Goal: Information Seeking & Learning: Understand process/instructions

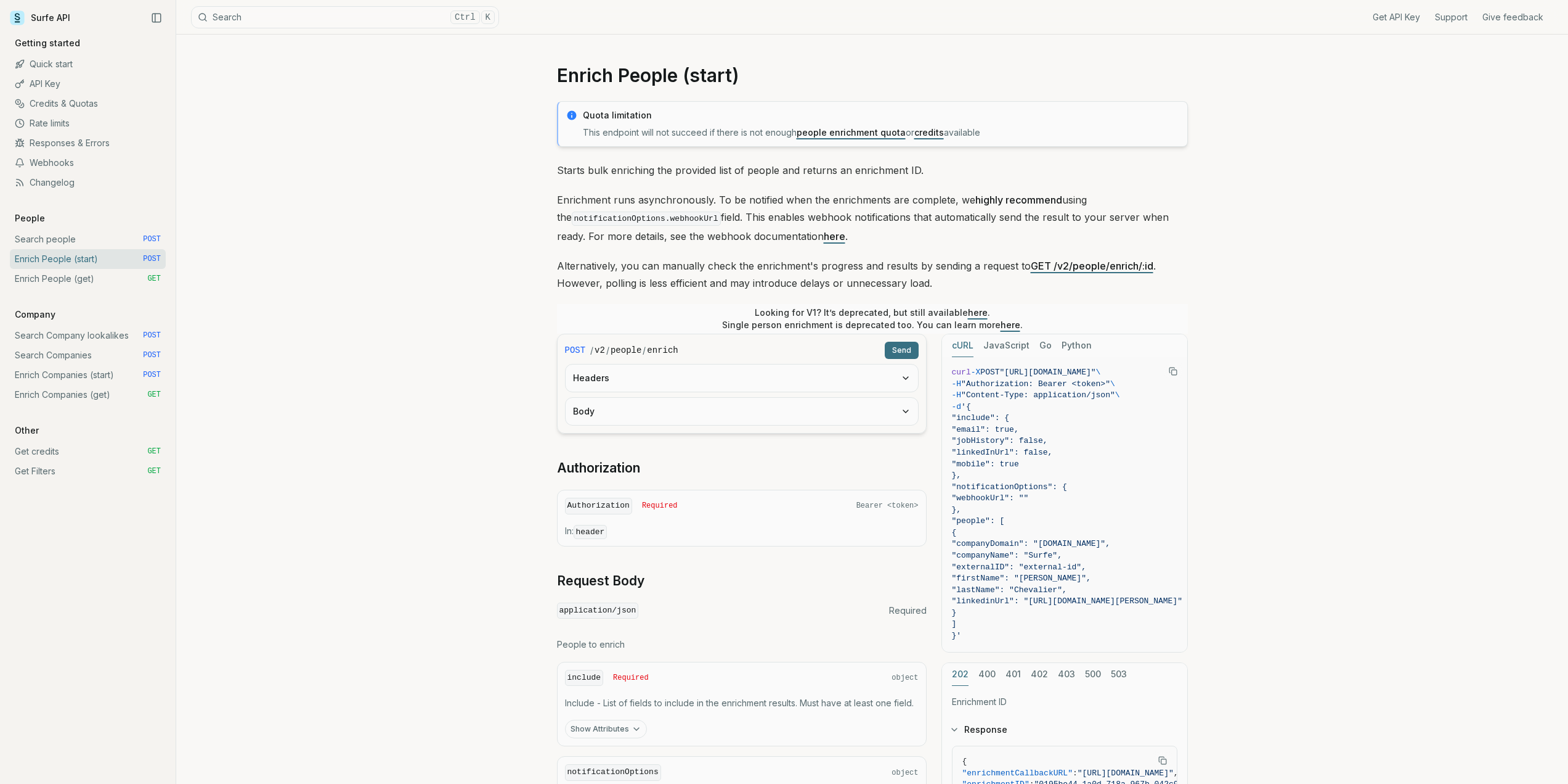
click at [48, 275] on link "Enrich People (get) GET" at bounding box center [88, 278] width 156 height 20
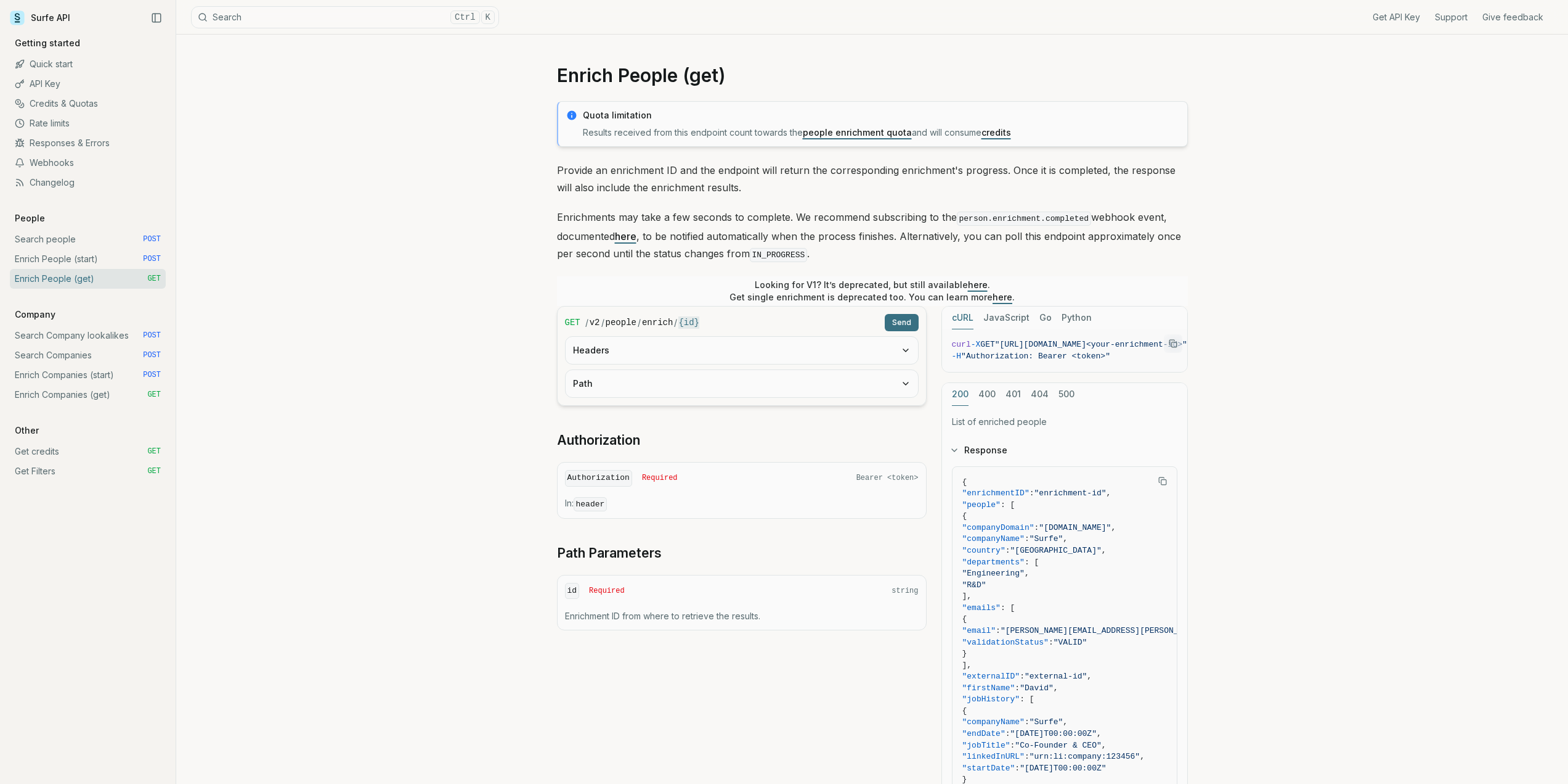
click at [53, 254] on link "Enrich People (start) POST" at bounding box center [88, 259] width 156 height 20
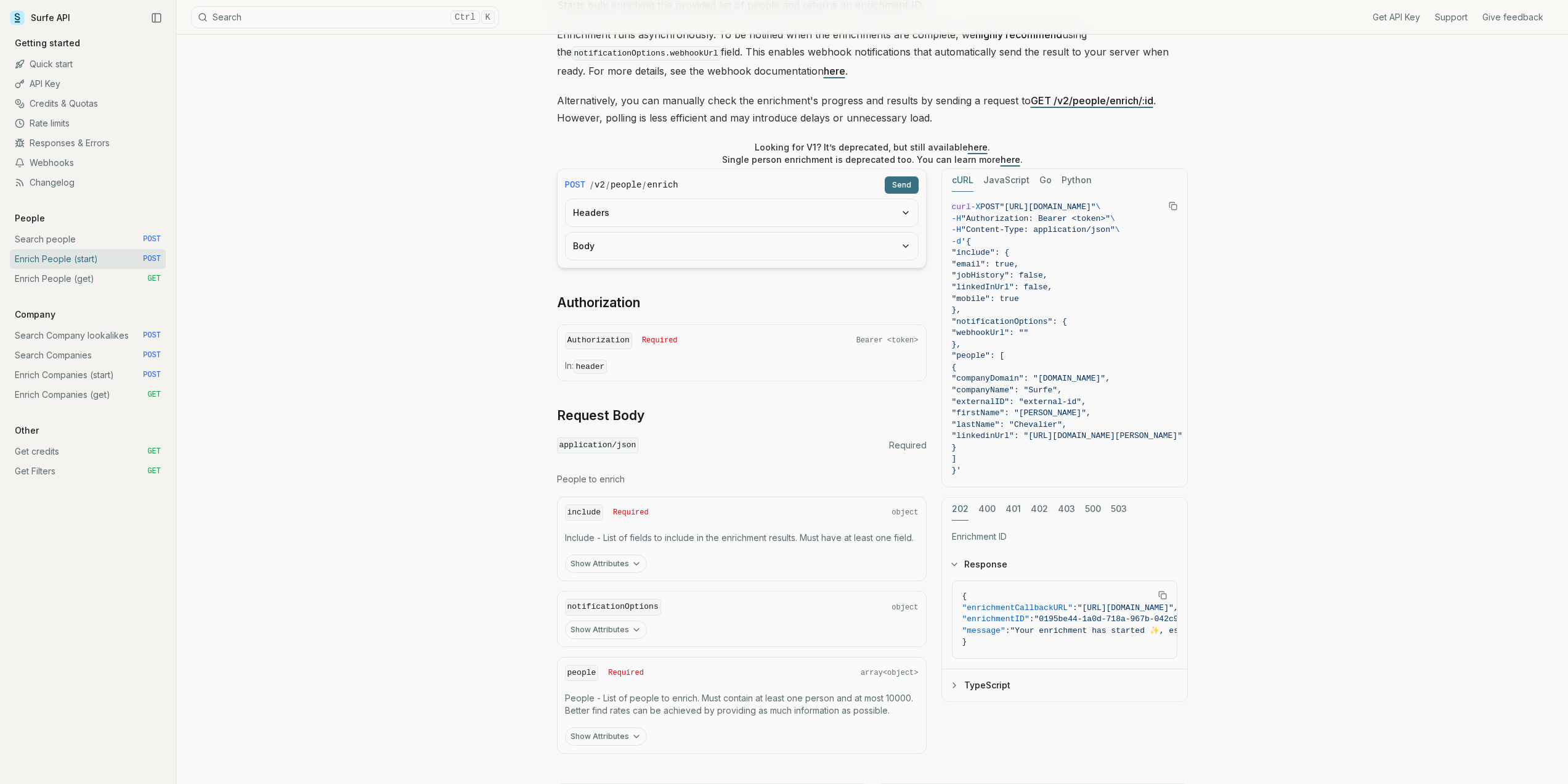
scroll to position [230, 0]
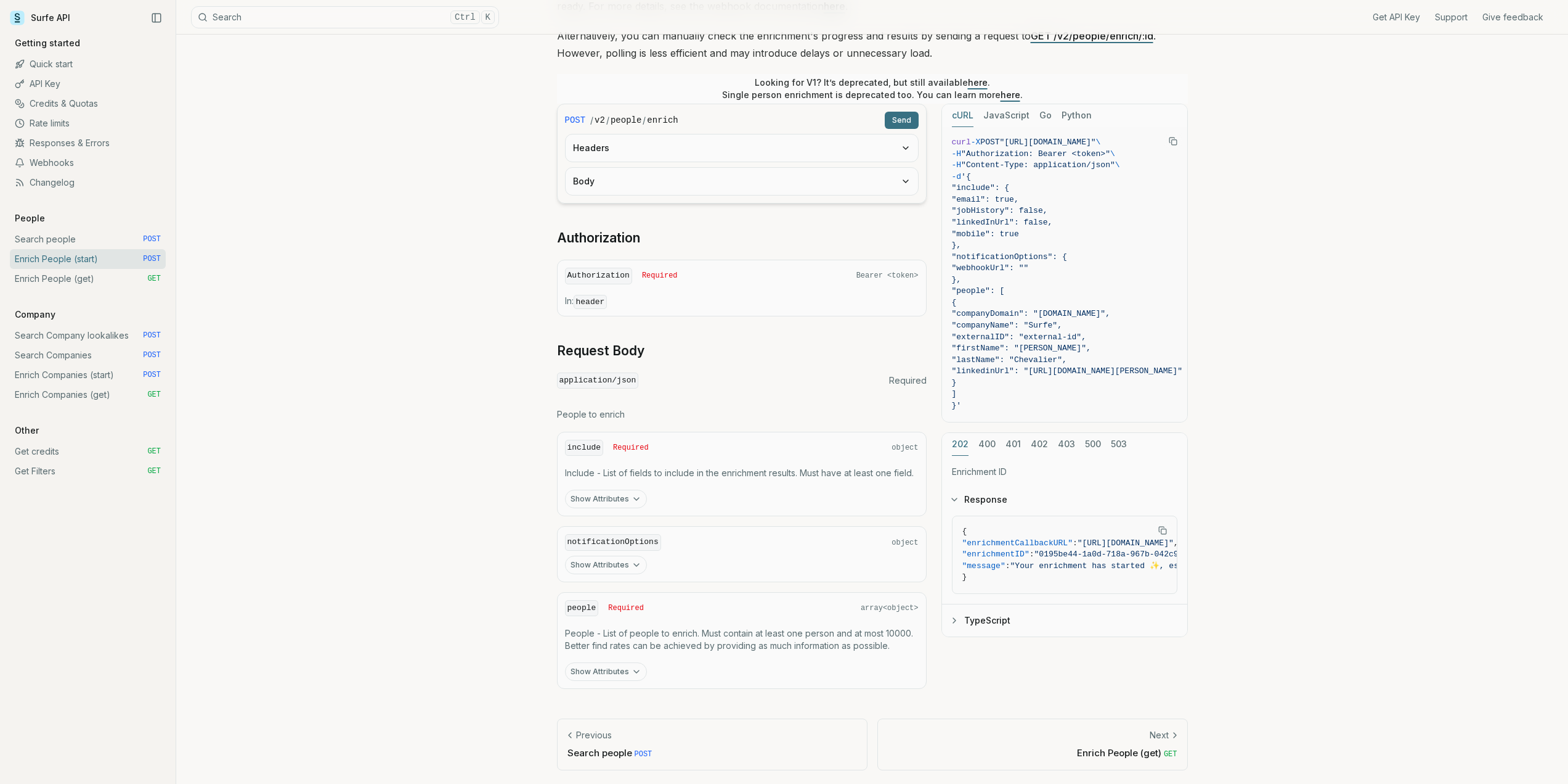
click at [48, 281] on link "Enrich People (get) GET" at bounding box center [88, 278] width 156 height 20
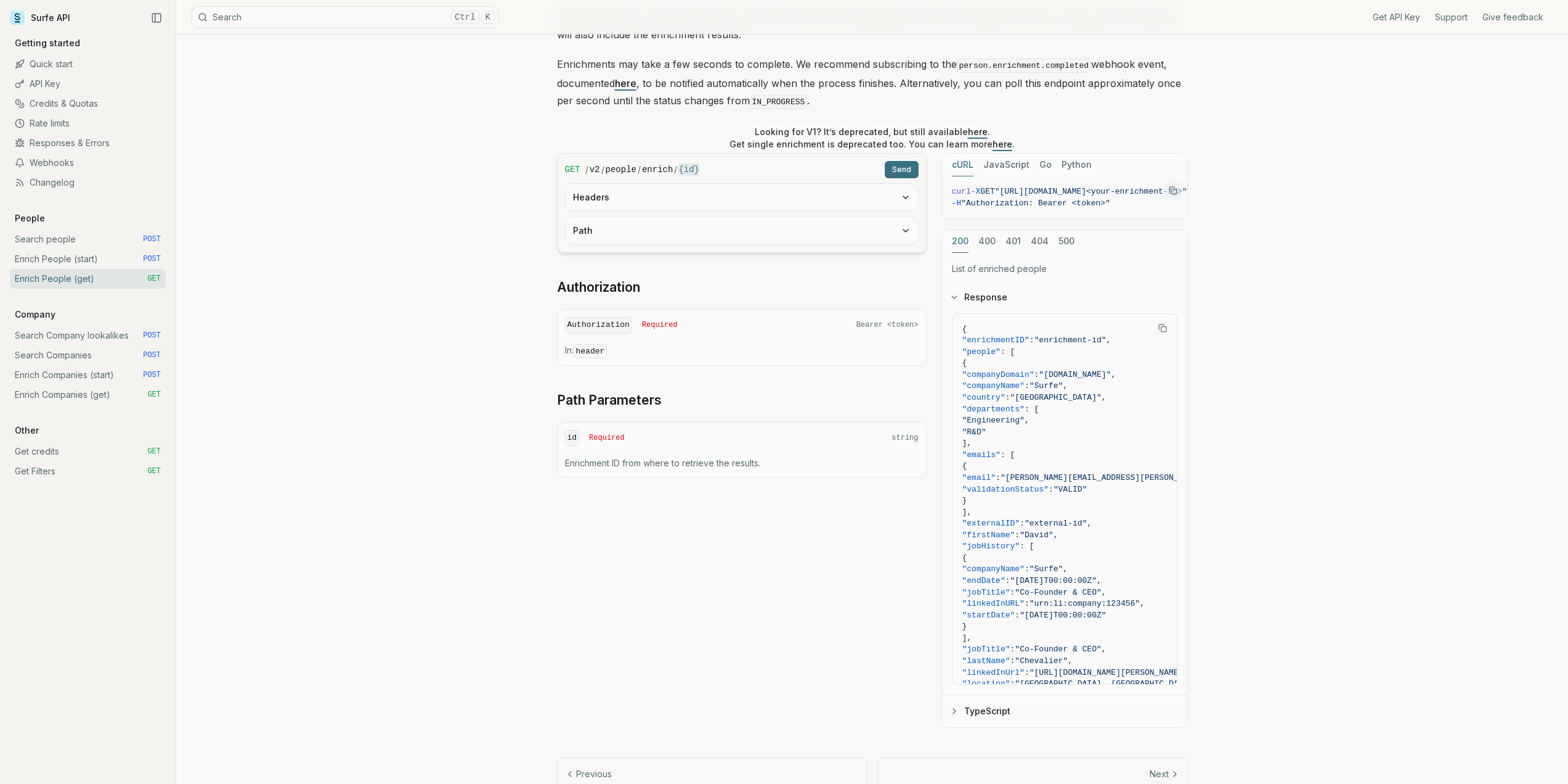
scroll to position [192, 0]
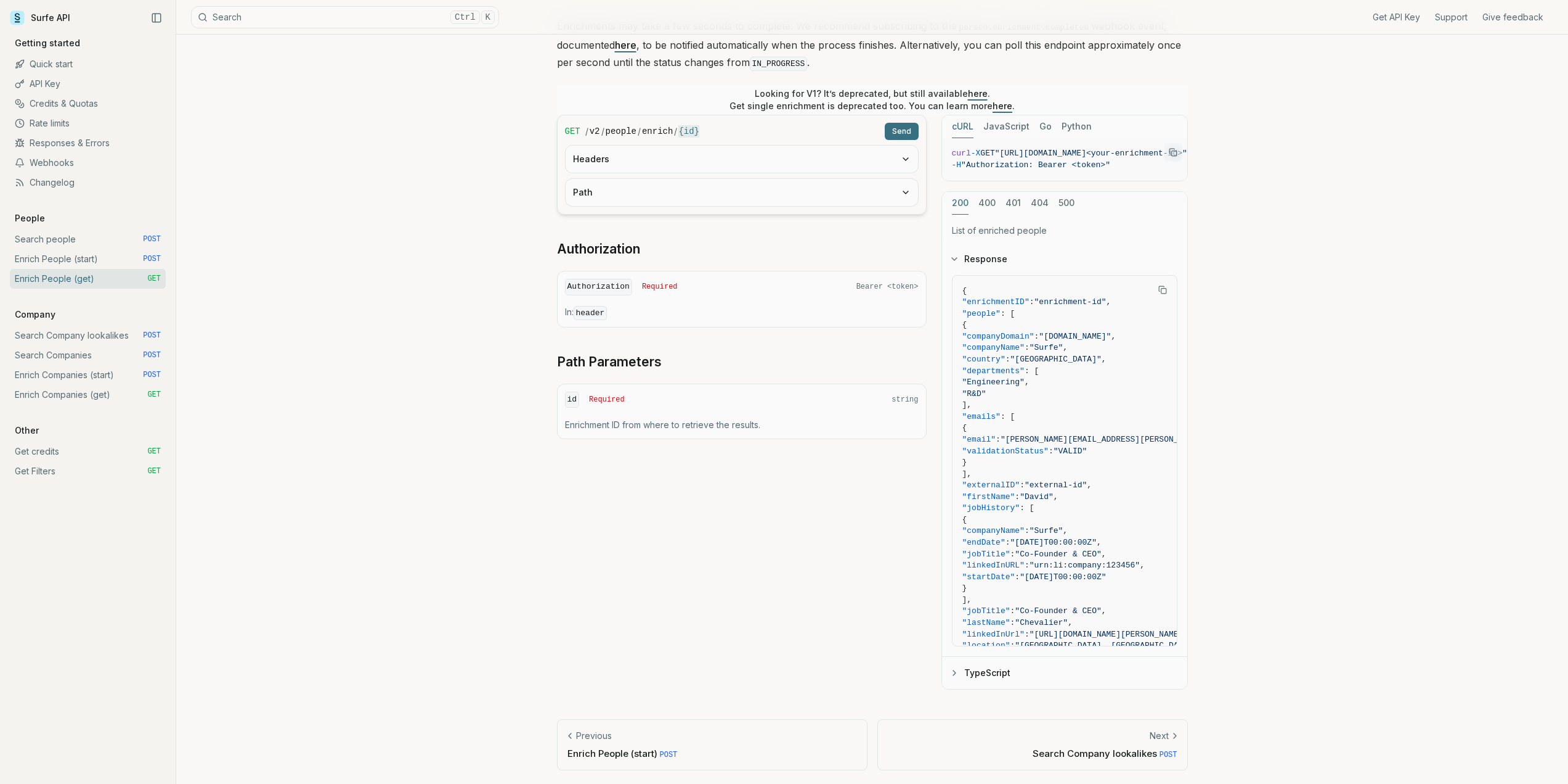
click at [650, 193] on button "Path" at bounding box center [741, 192] width 352 height 27
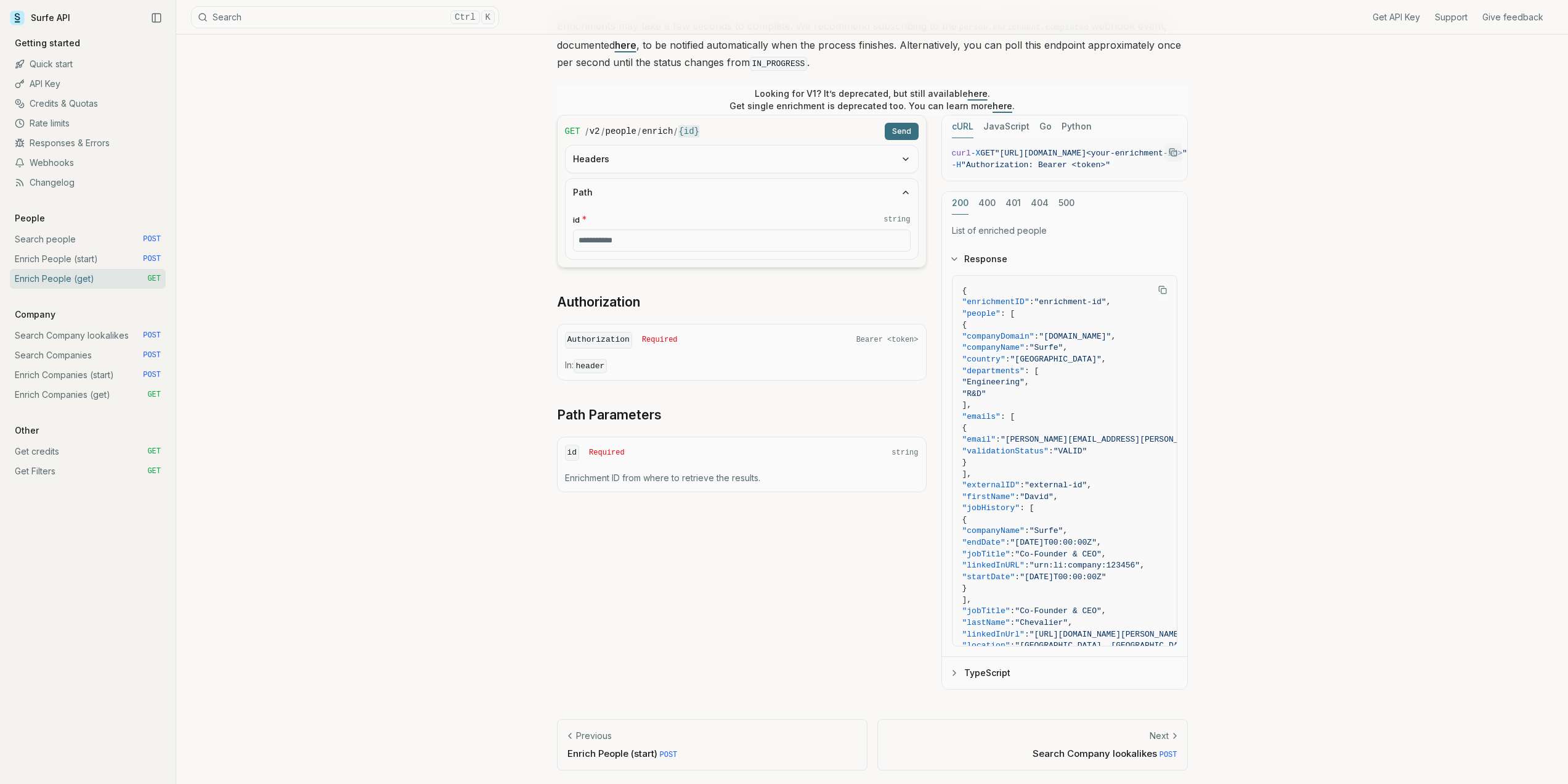
click at [662, 157] on button "Headers" at bounding box center [741, 158] width 352 height 27
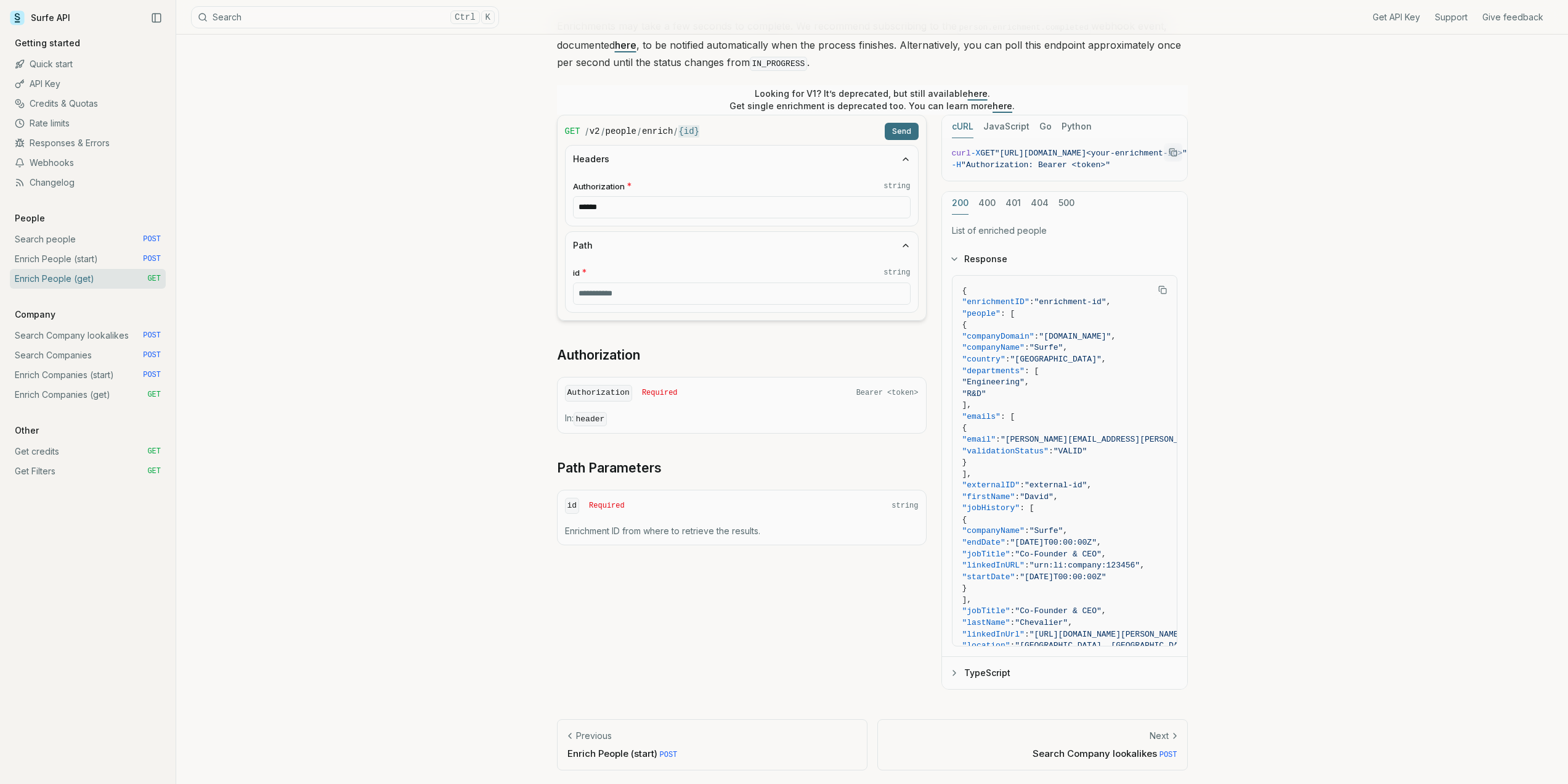
click at [808, 526] on p "Enrichment ID from where to retrieve the results." at bounding box center [742, 530] width 353 height 12
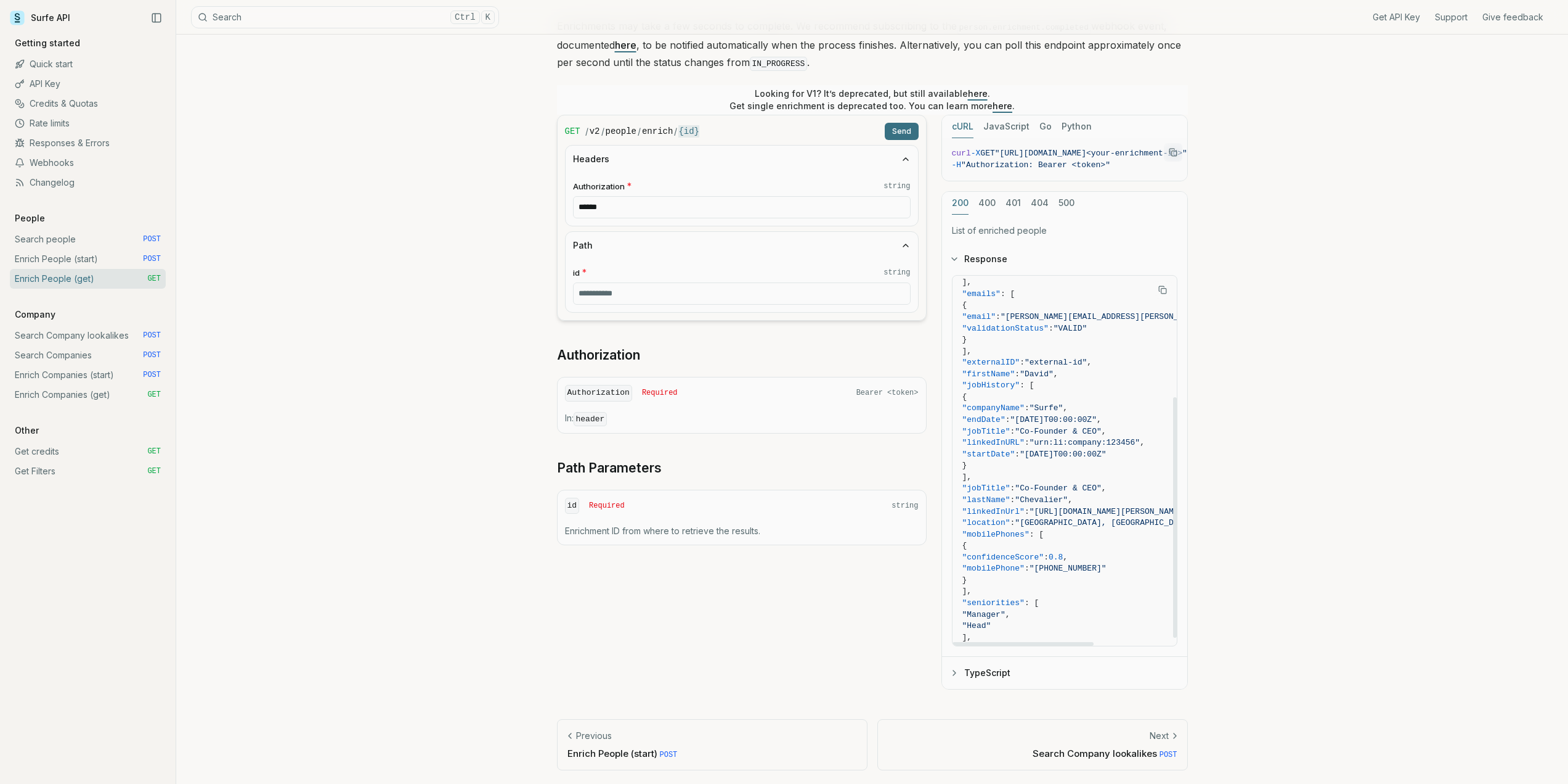
scroll to position [199, 0]
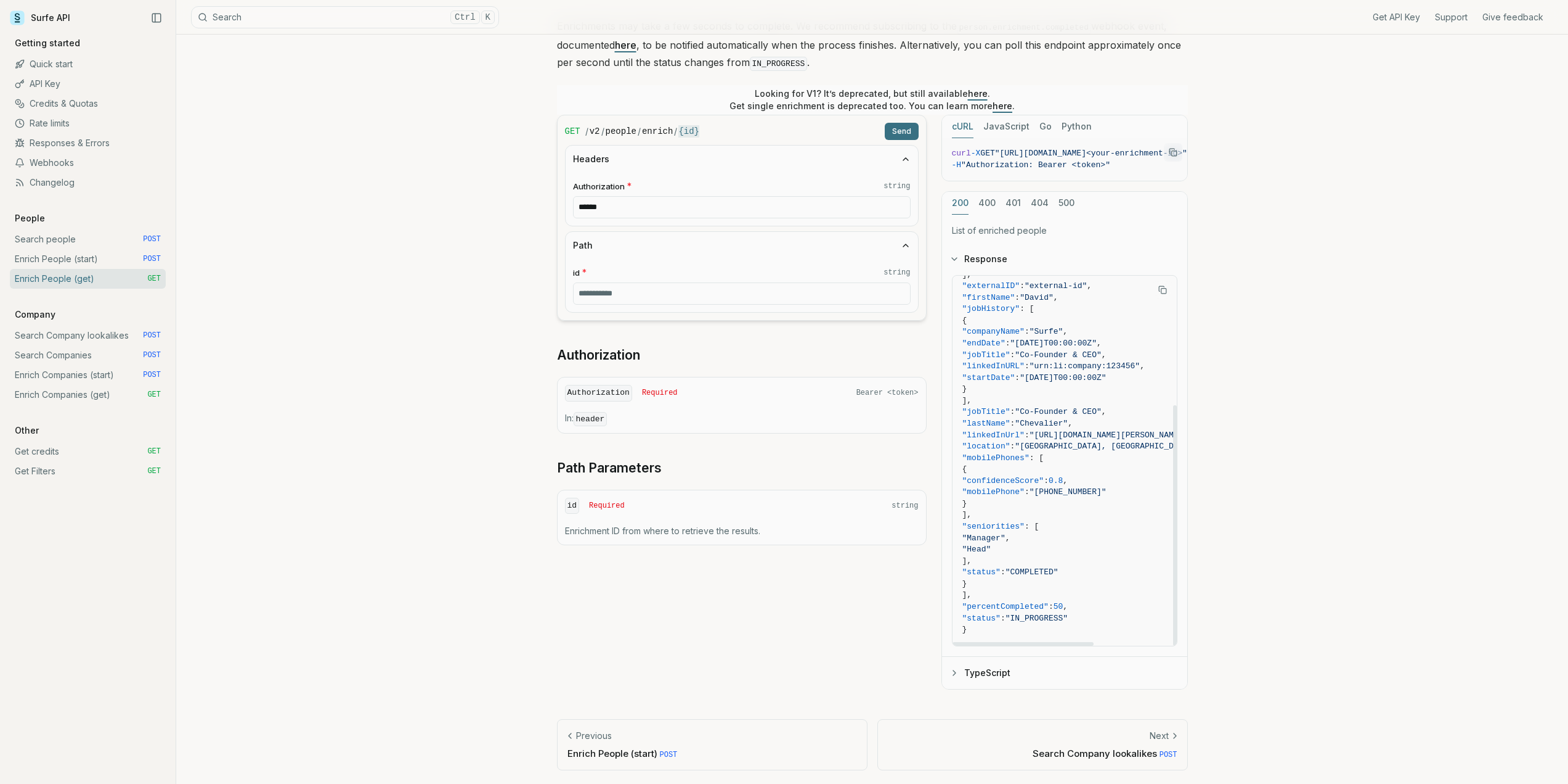
click at [955, 664] on button "TypeScript" at bounding box center [1065, 672] width 246 height 32
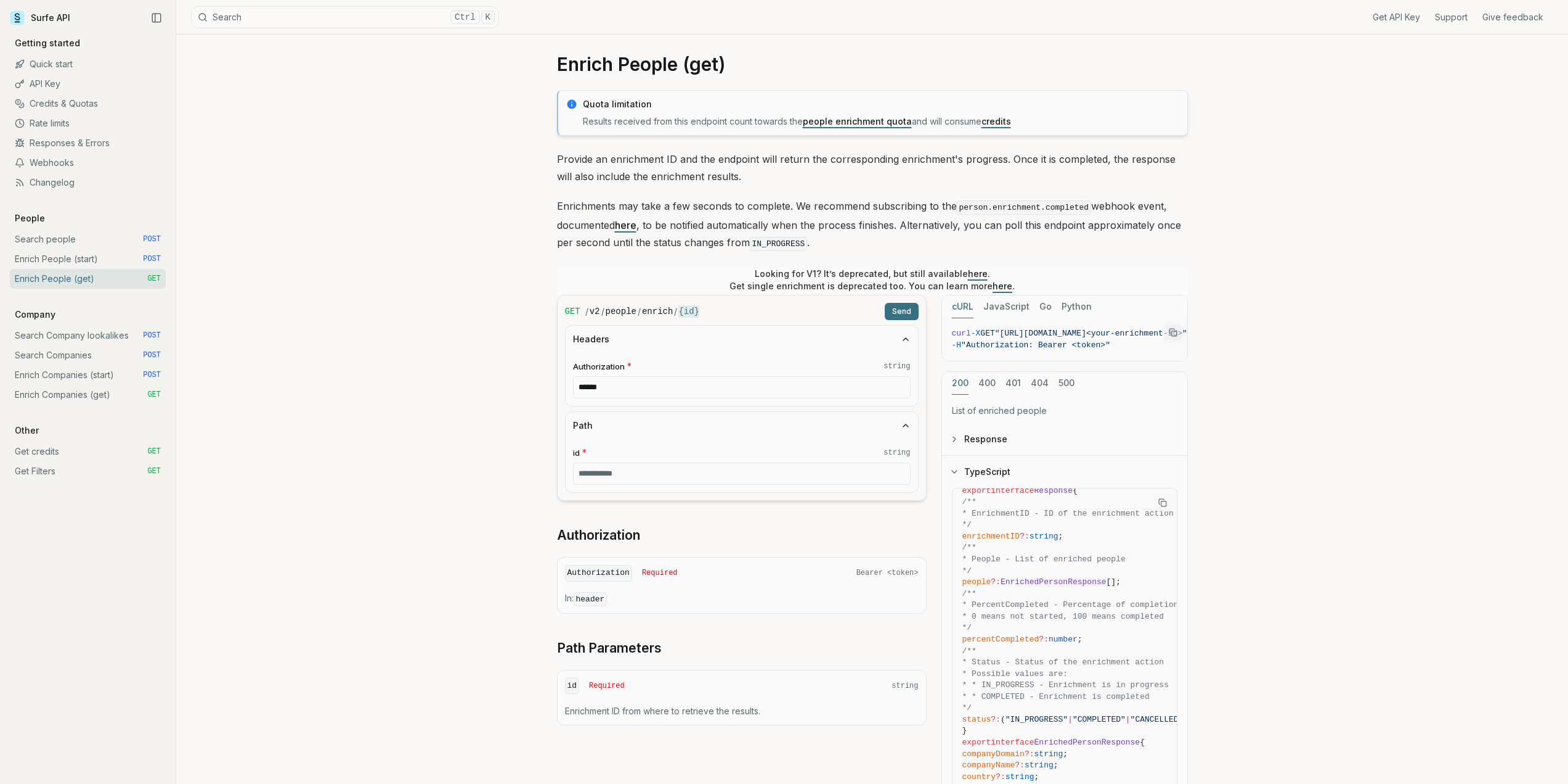
scroll to position [0, 0]
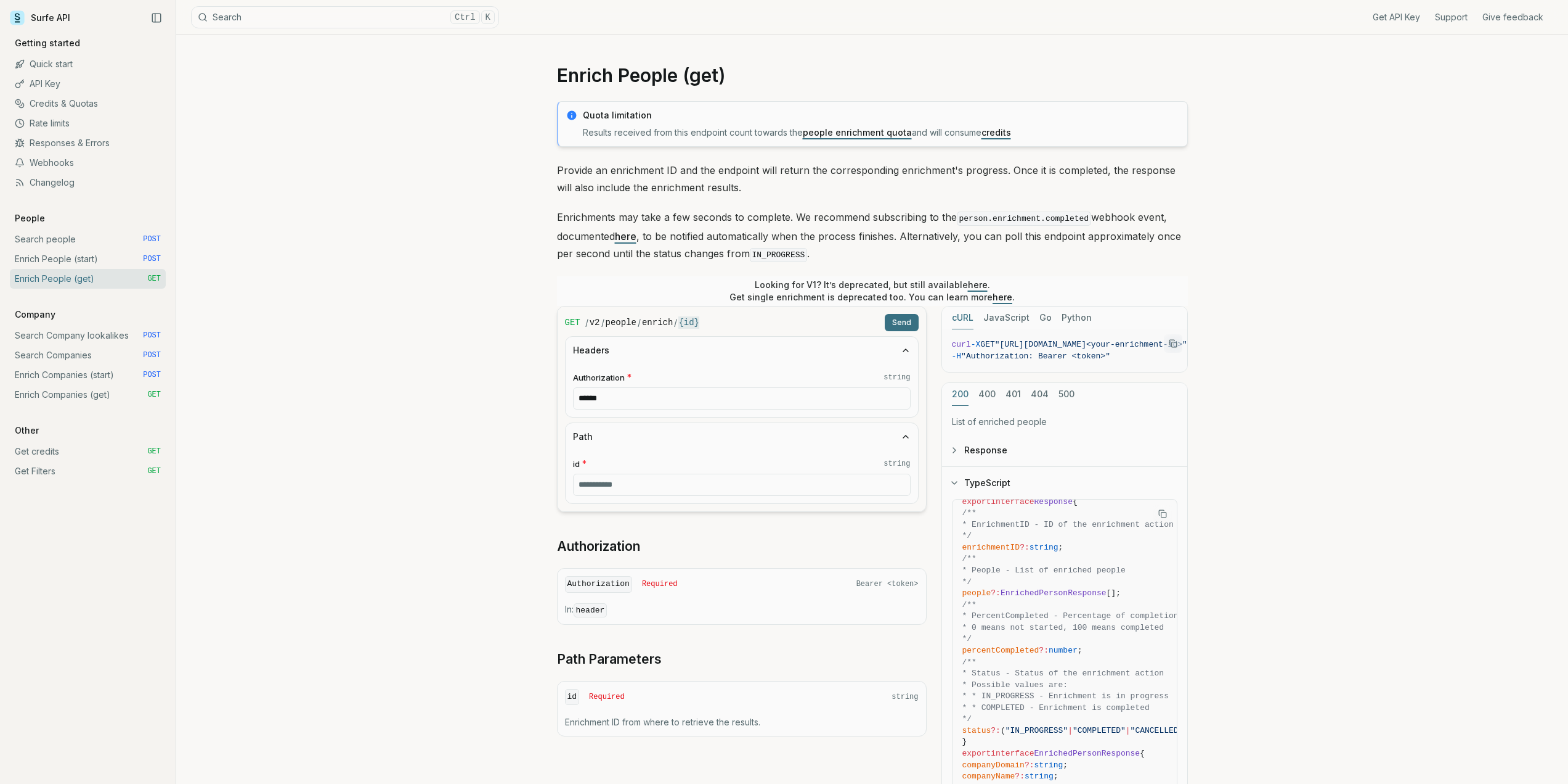
click at [633, 234] on link "here" at bounding box center [626, 236] width 22 height 12
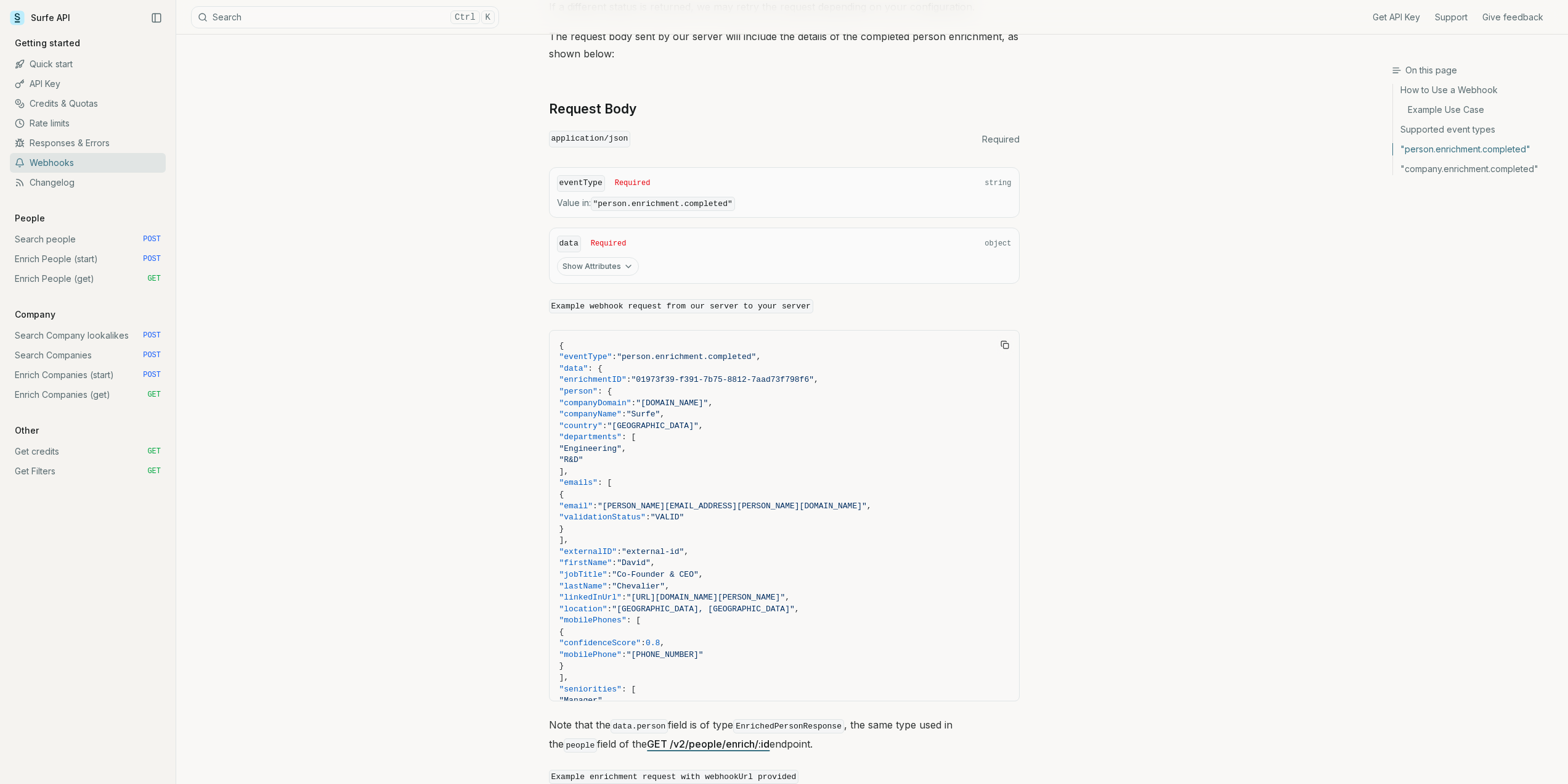
scroll to position [993, 0]
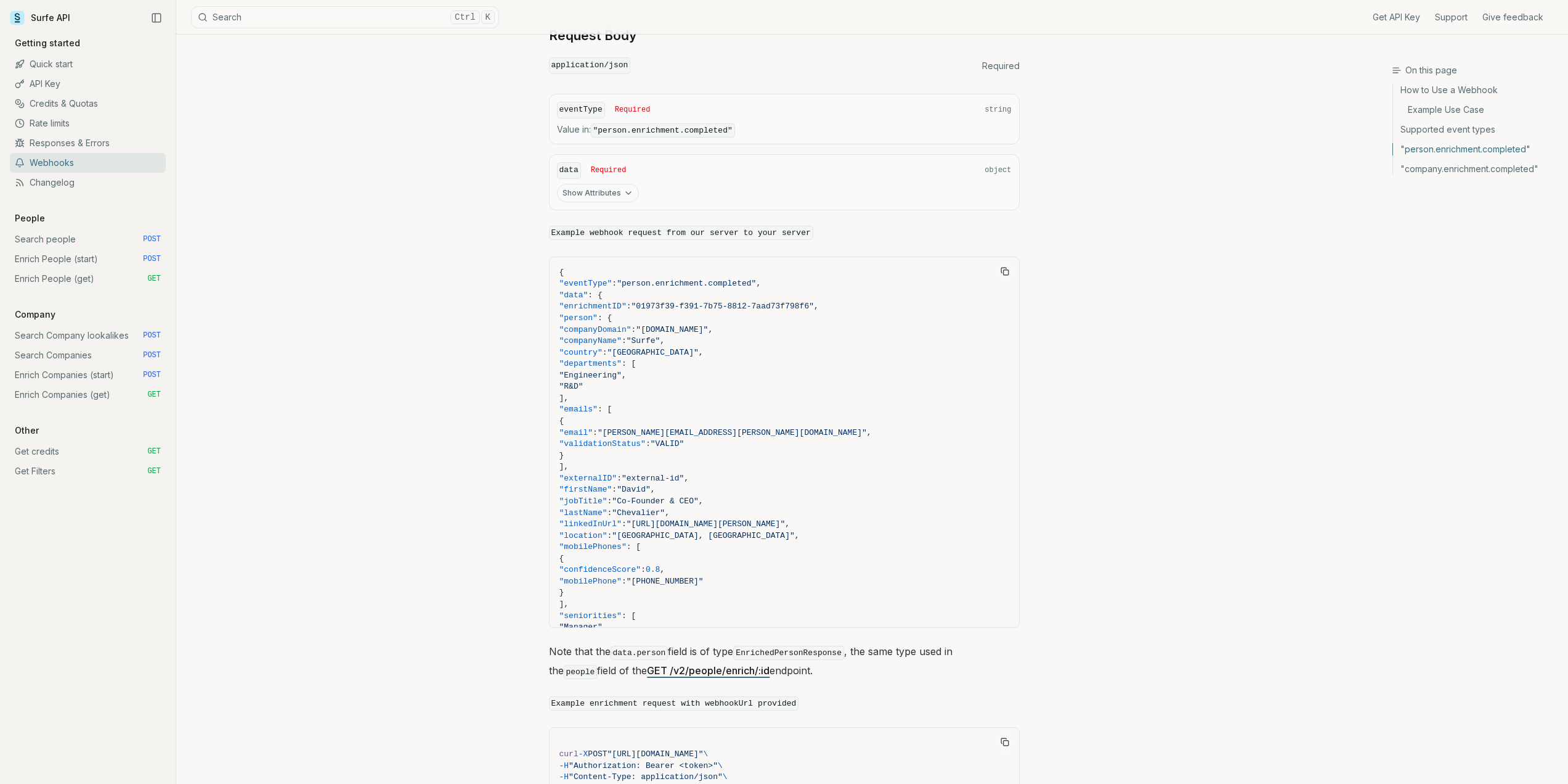
click at [624, 188] on icon "button" at bounding box center [629, 193] width 10 height 10
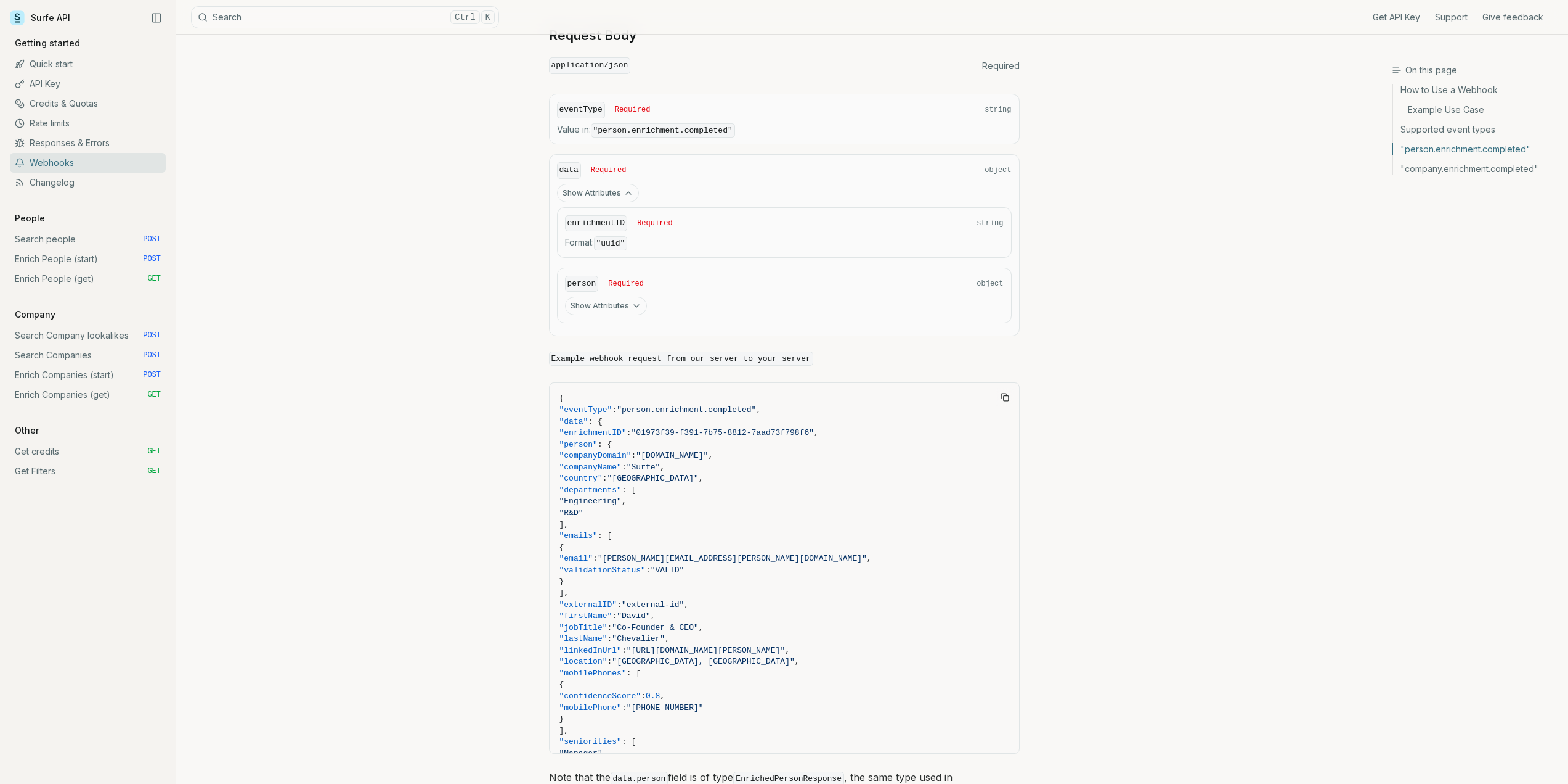
click at [618, 296] on button "Show Attributes" at bounding box center [606, 305] width 82 height 19
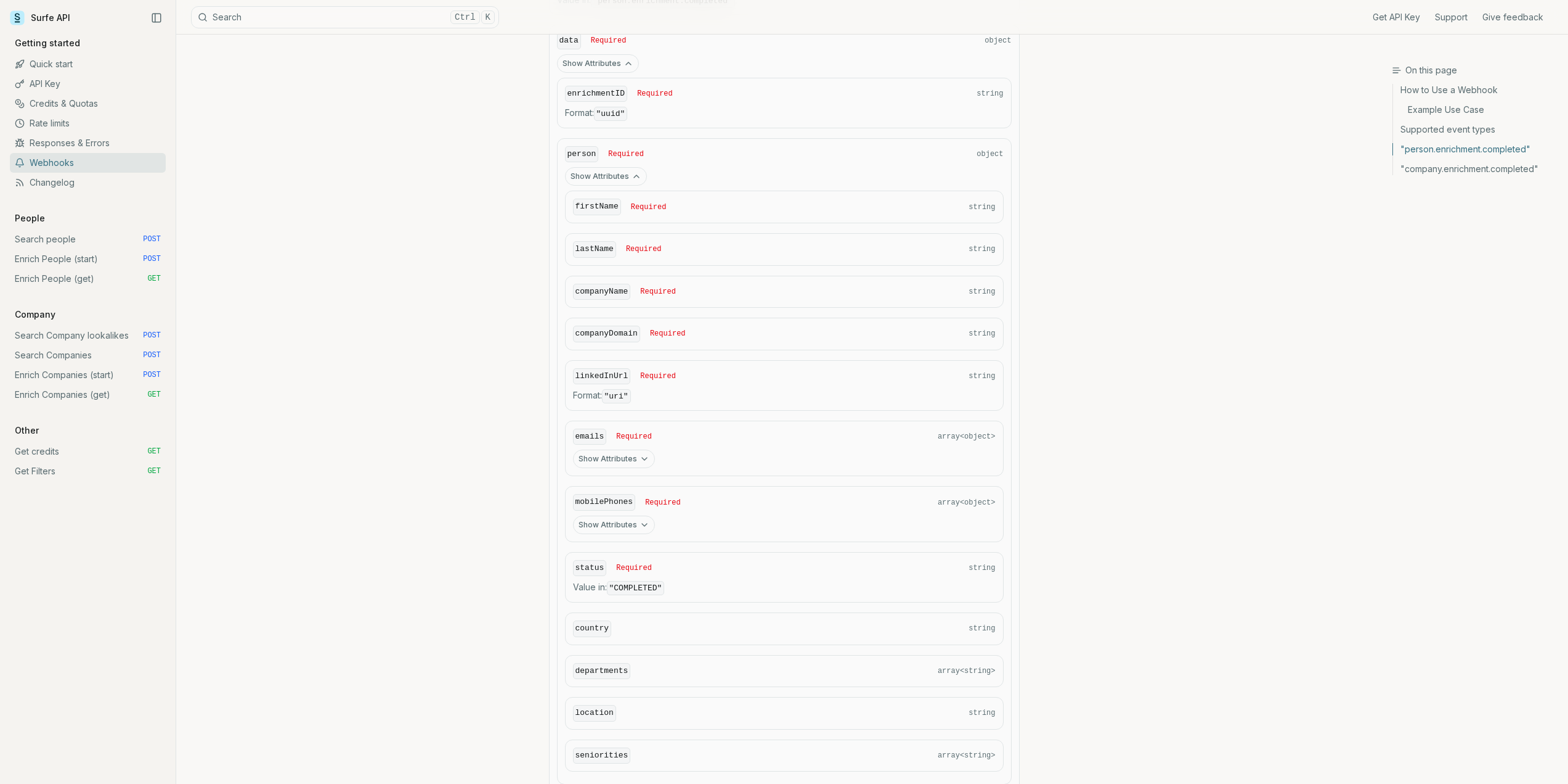
scroll to position [1117, 0]
click at [640, 460] on icon "button" at bounding box center [644, 465] width 10 height 10
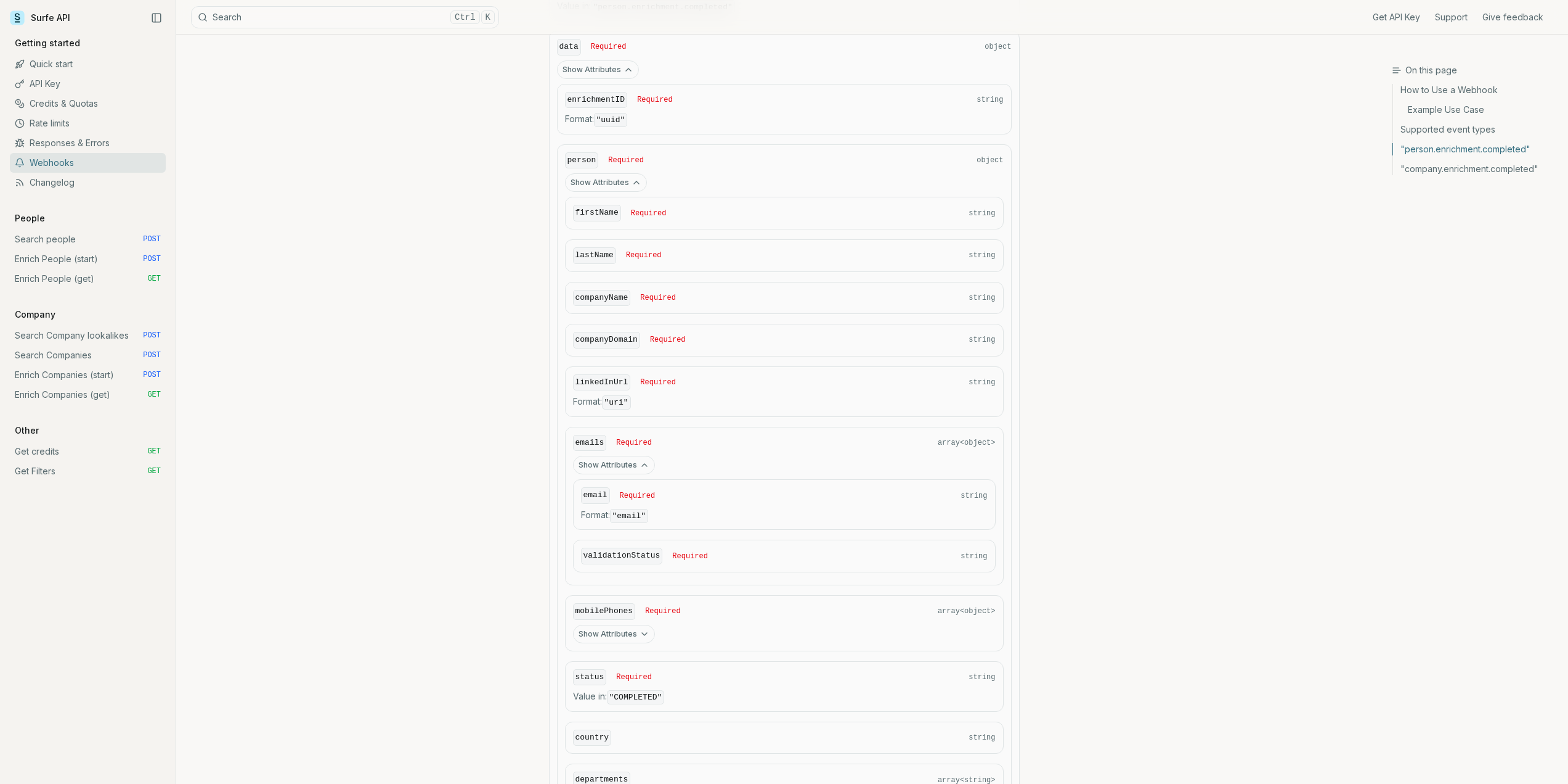
click at [639, 551] on code "validationStatus" at bounding box center [622, 555] width 82 height 17
click at [55, 241] on link "Search people POST" at bounding box center [88, 239] width 156 height 20
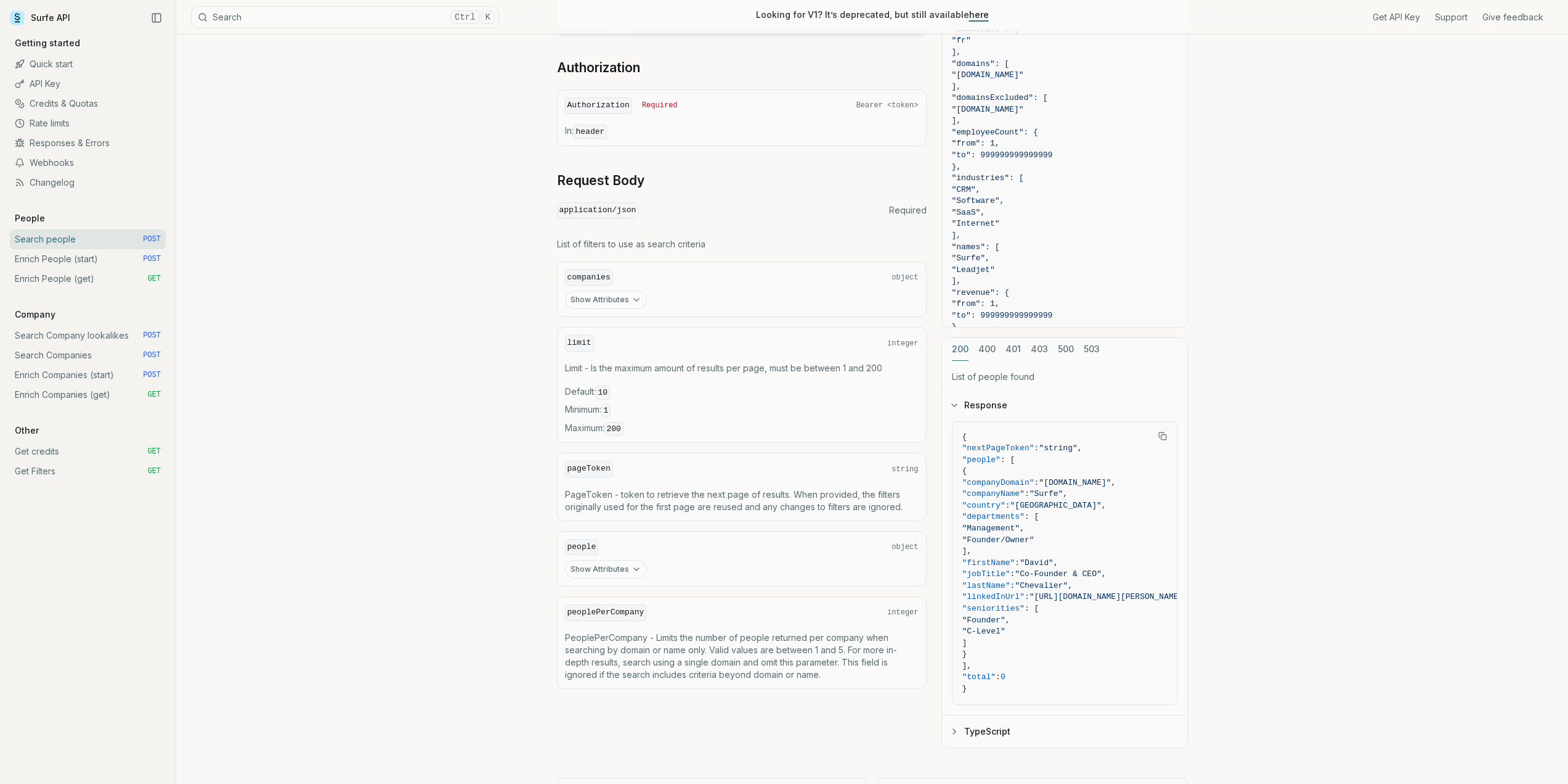
scroll to position [308, 0]
click at [628, 296] on button "Show Attributes" at bounding box center [606, 295] width 82 height 19
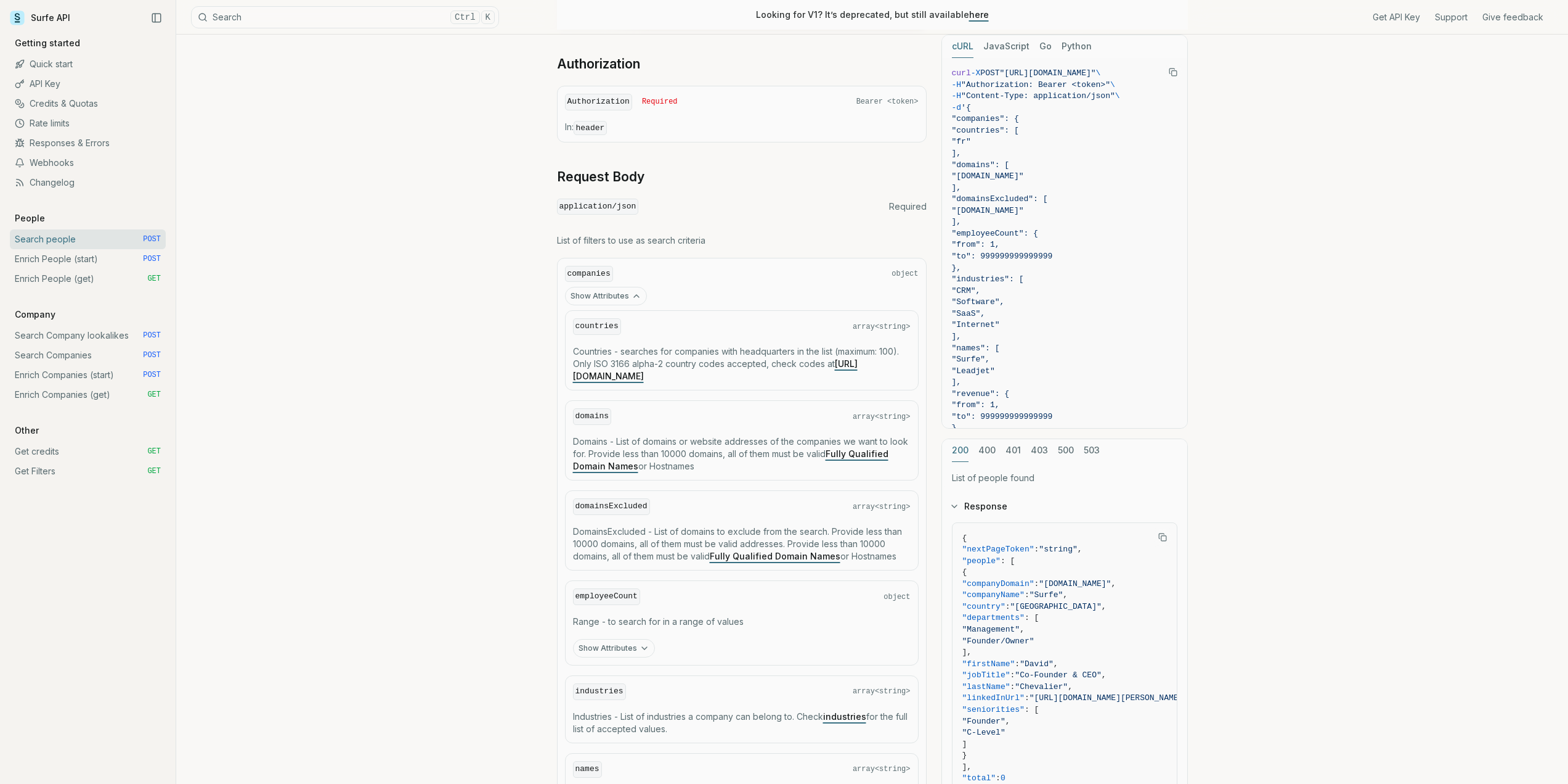
click at [59, 276] on link "Enrich People (get) GET" at bounding box center [88, 278] width 156 height 20
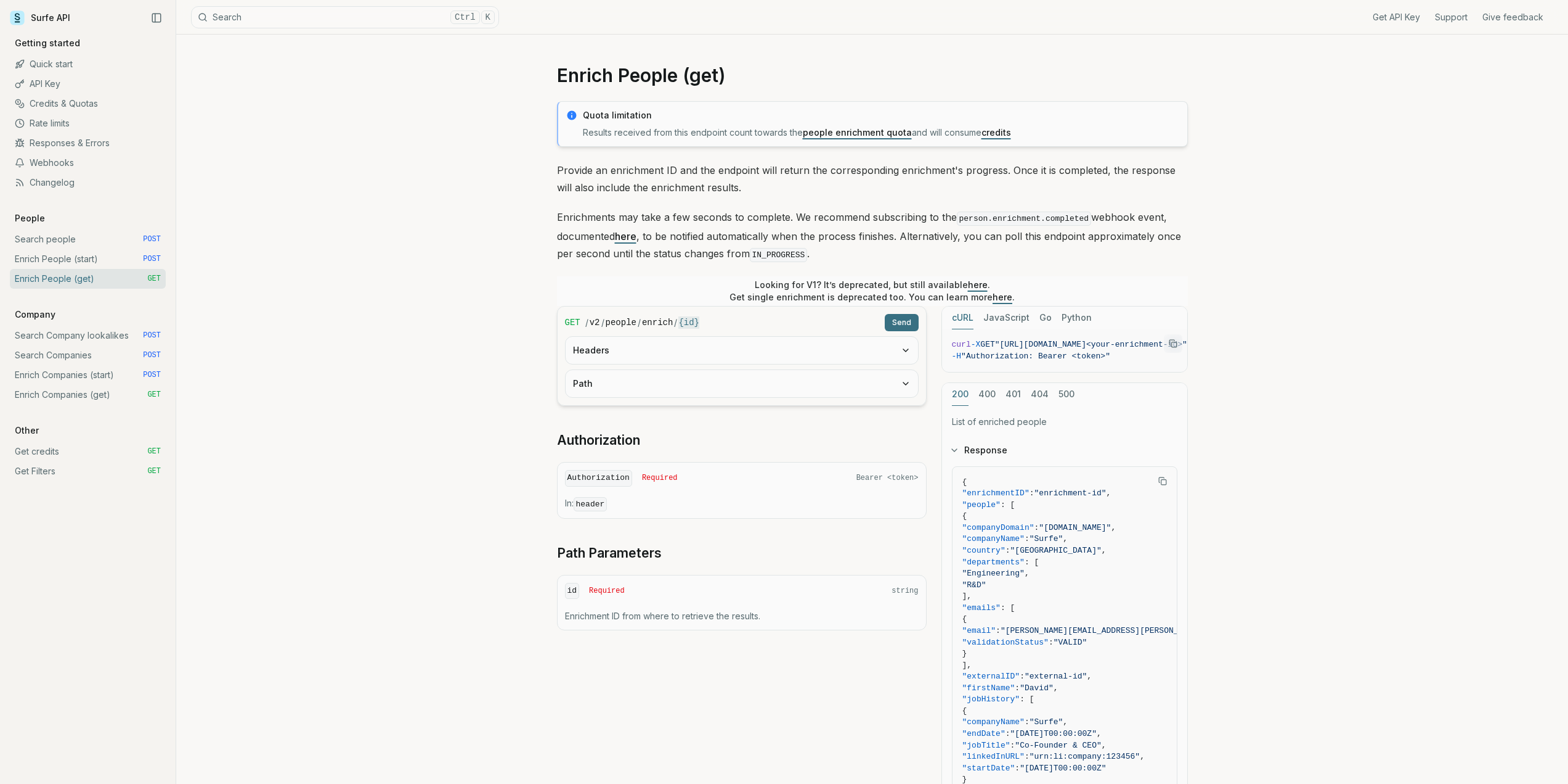
click at [616, 375] on button "Path" at bounding box center [741, 383] width 352 height 27
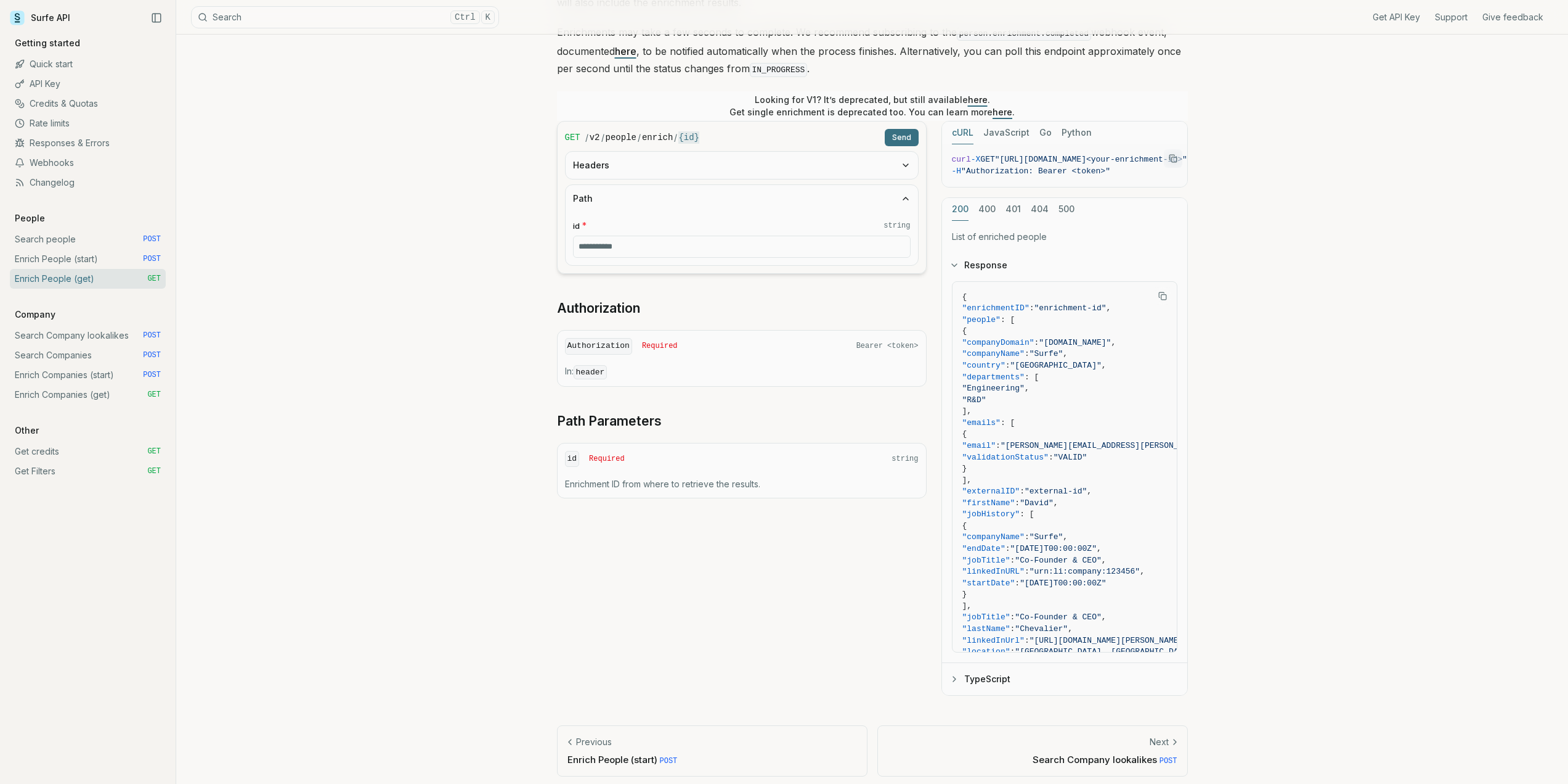
scroll to position [192, 0]
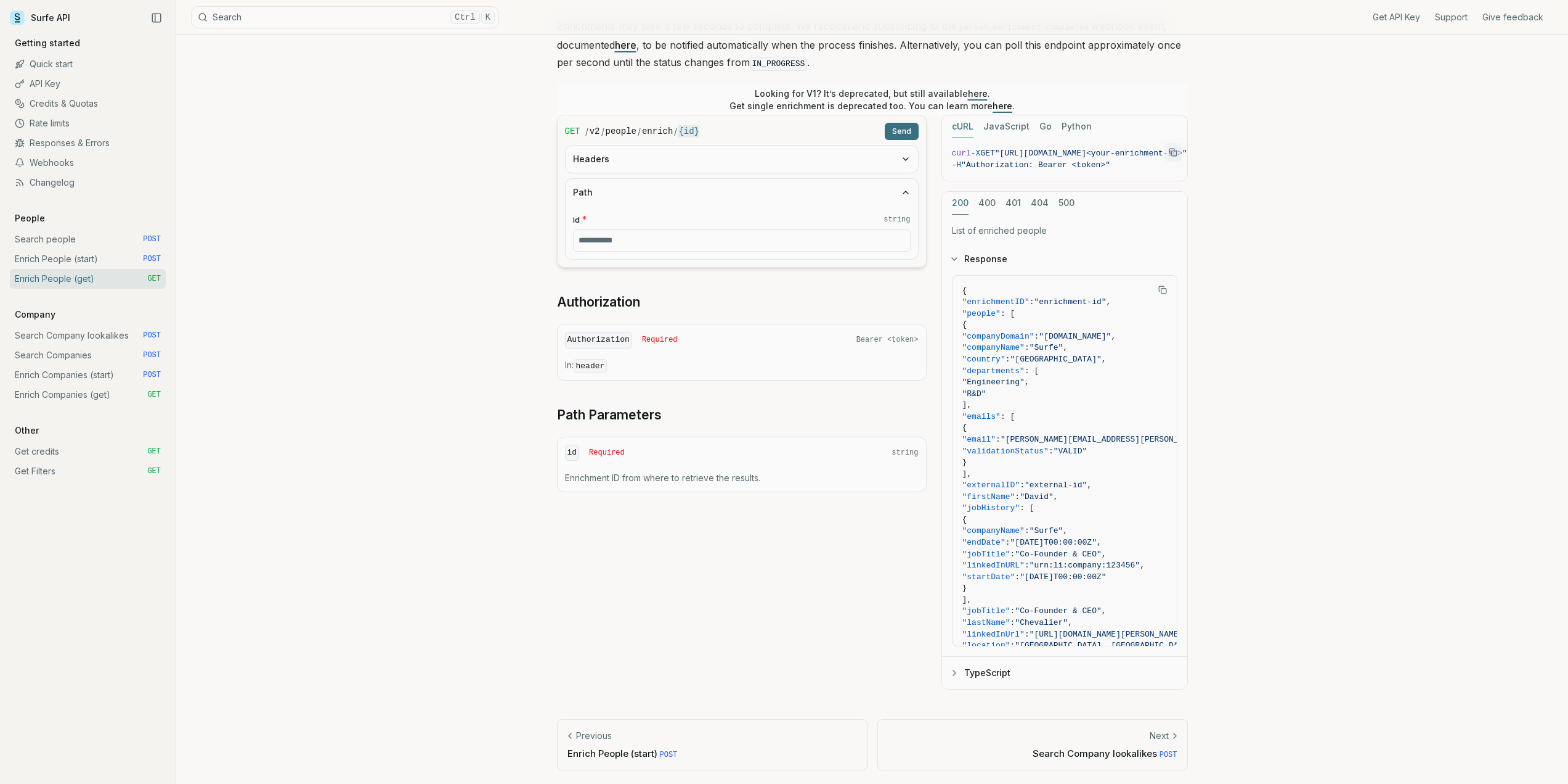
click at [606, 479] on p "Enrichment ID from where to retrieve the results." at bounding box center [742, 478] width 353 height 12
click at [648, 153] on button "Headers" at bounding box center [741, 158] width 352 height 27
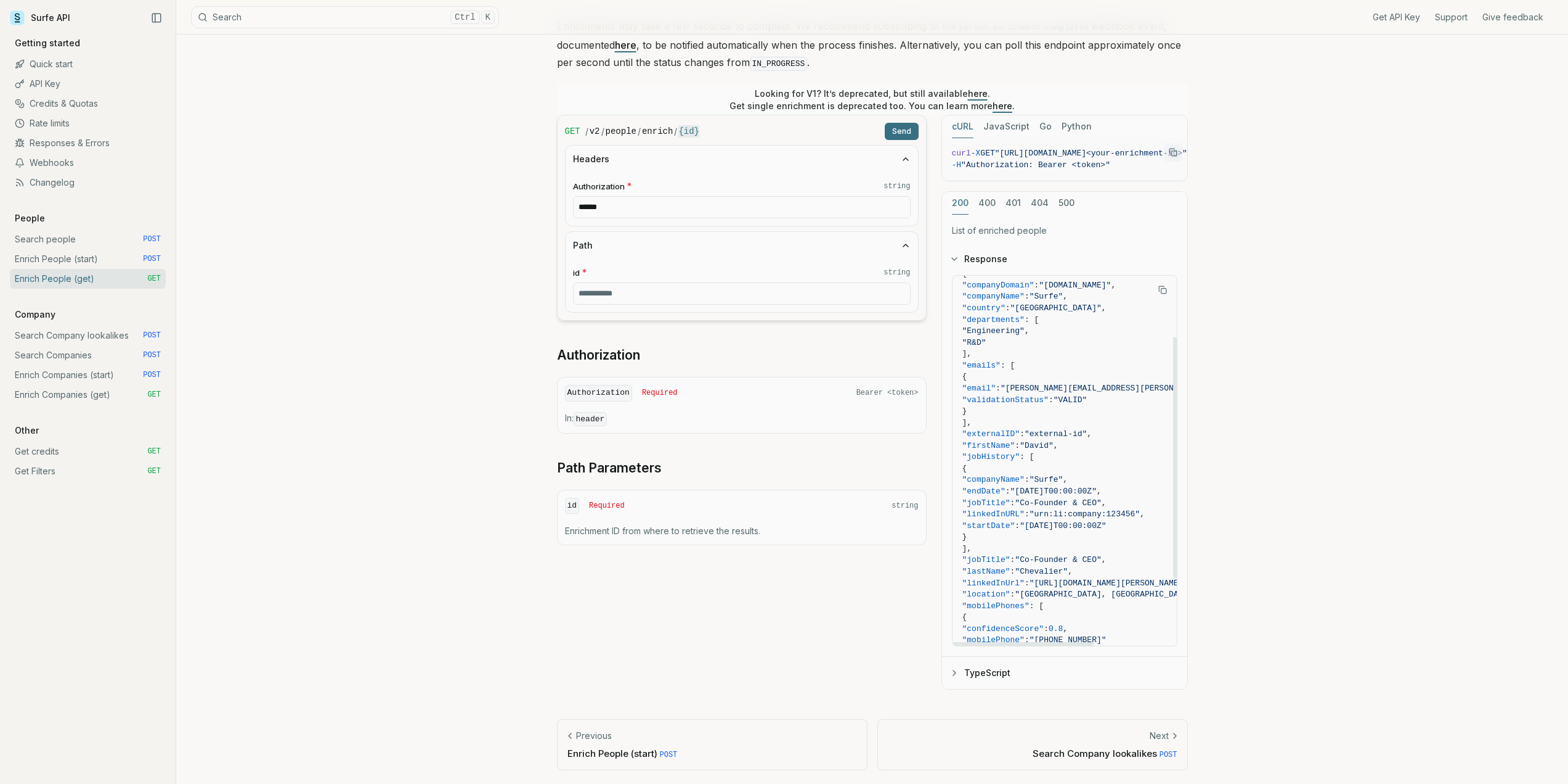
scroll to position [199, 0]
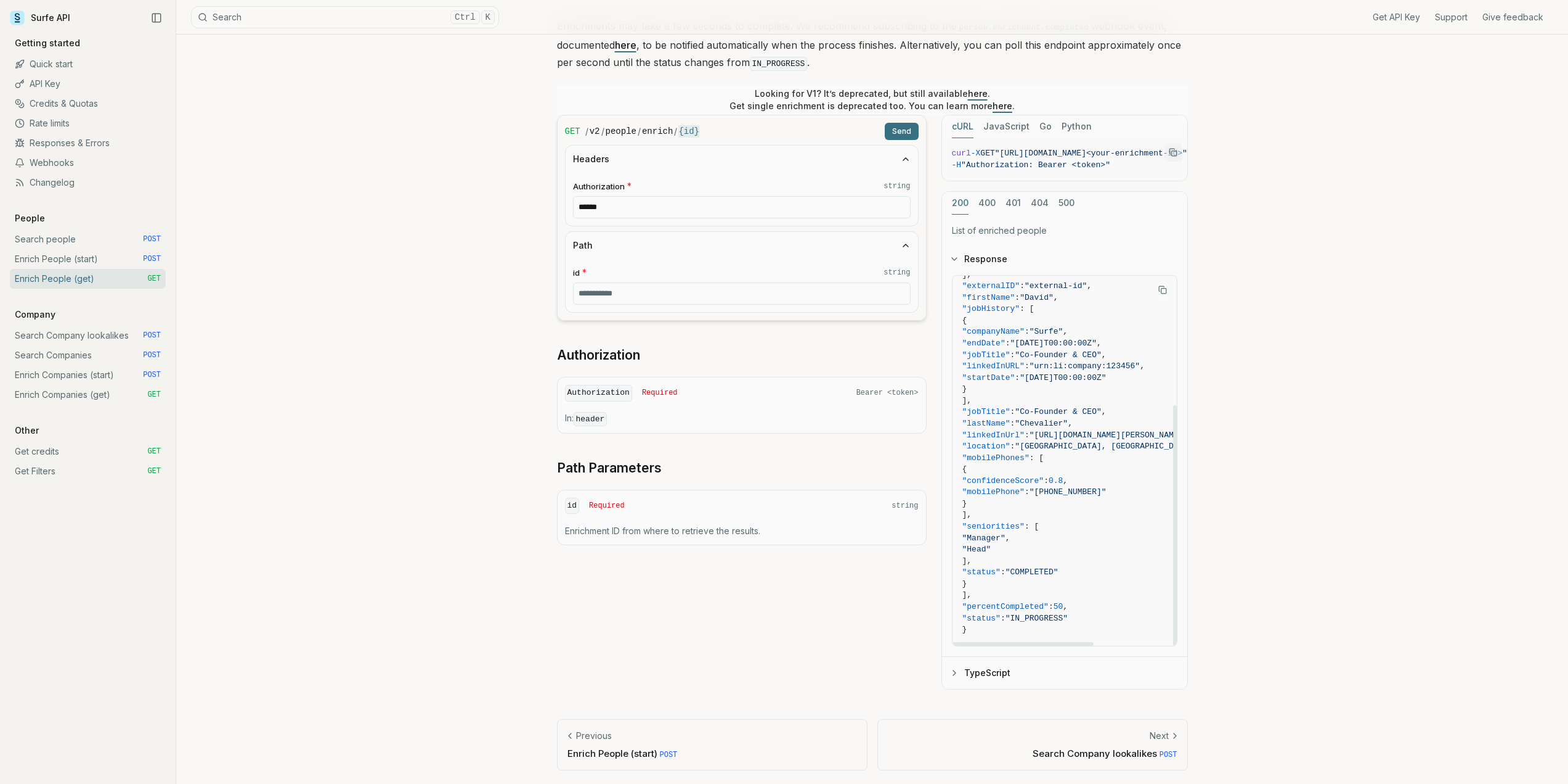
click at [959, 668] on button "TypeScript" at bounding box center [1065, 672] width 246 height 32
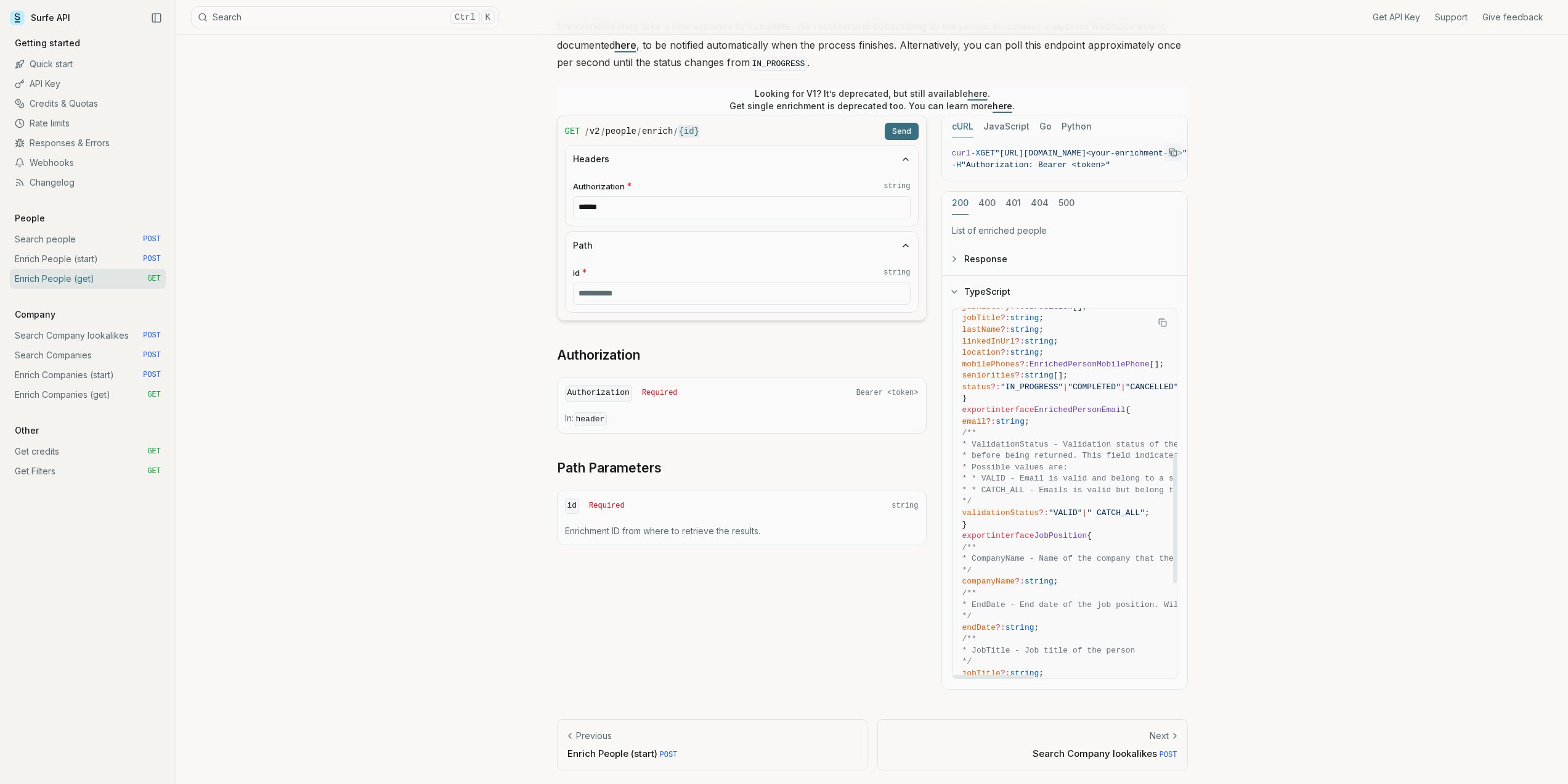
scroll to position [431, 0]
click at [1161, 323] on icon "Copy Text" at bounding box center [1162, 322] width 9 height 9
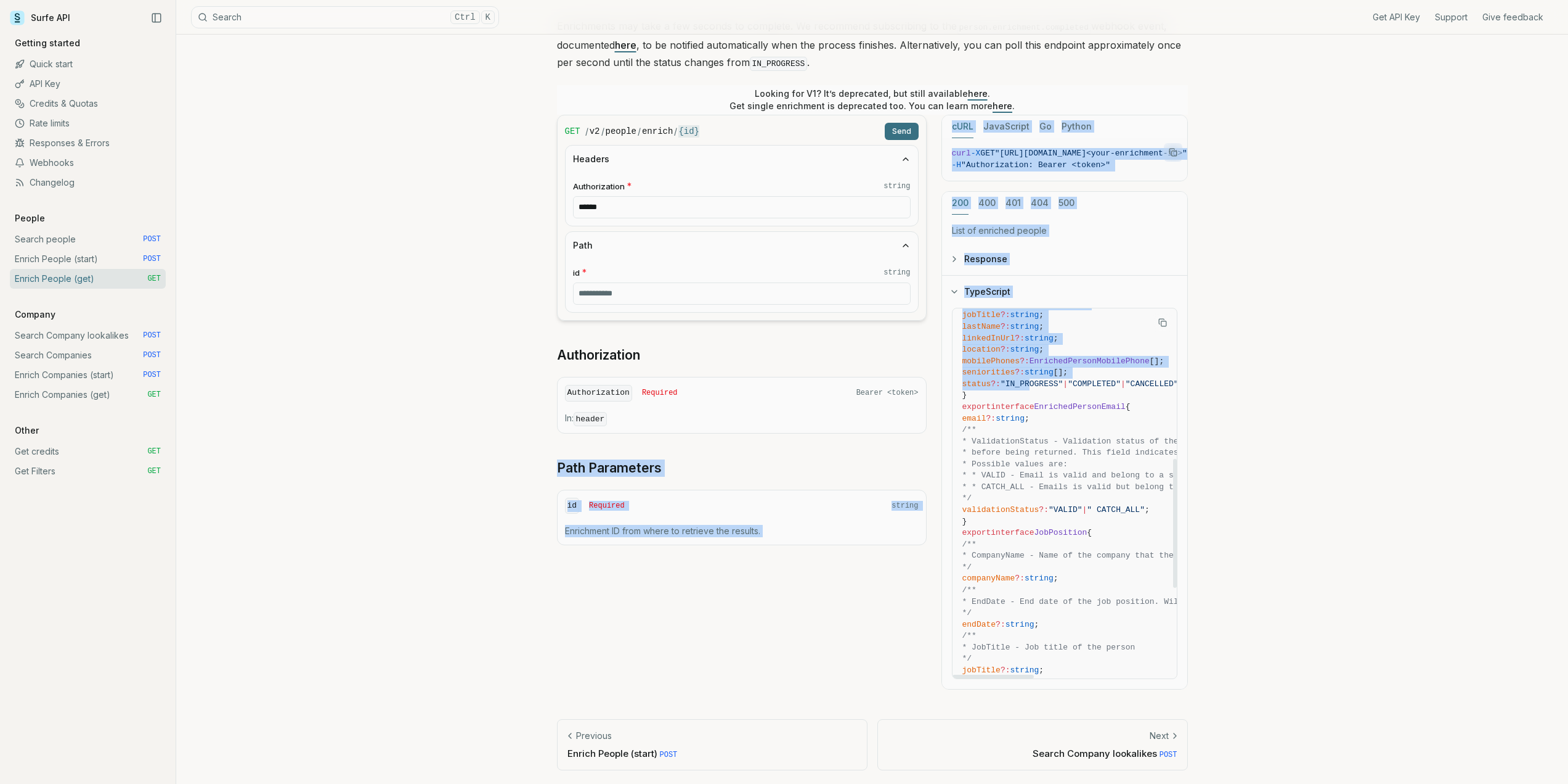
drag, startPoint x: 1031, startPoint y: 381, endPoint x: 974, endPoint y: 396, distance: 58.9
click at [952, 403] on pre "export interface Response { /** * EnrichmentID - ID of the enrichment action */…" at bounding box center [1274, 407] width 644 height 1061
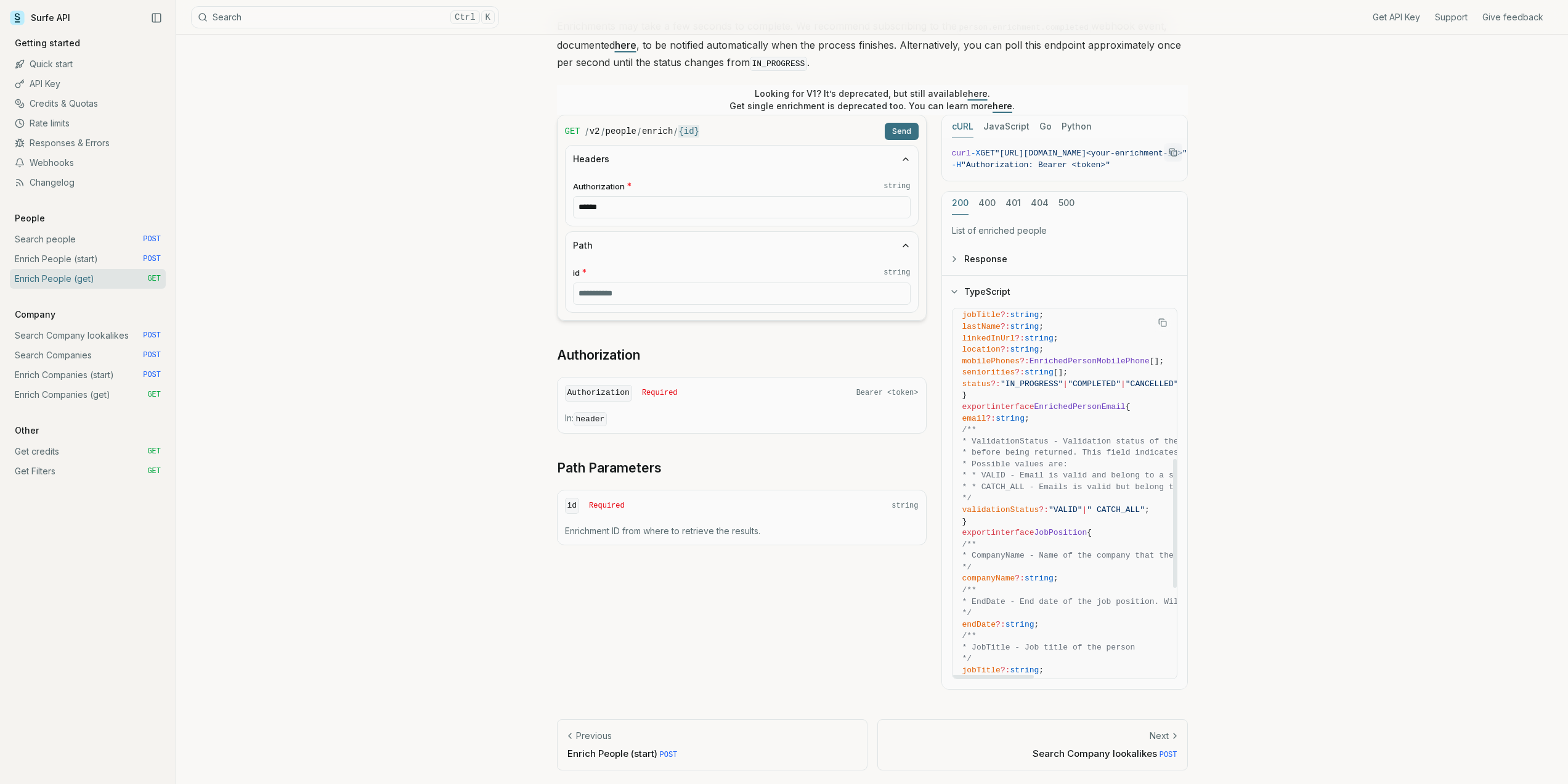
click at [1022, 388] on span "status ?: "IN_PROGRESS" | "COMPLETED" | "CANCELLED" ;" at bounding box center [1274, 384] width 625 height 12
drag, startPoint x: 1021, startPoint y: 432, endPoint x: 1008, endPoint y: 439, distance: 14.8
click at [1020, 432] on span "/**" at bounding box center [1274, 431] width 625 height 12
click at [1004, 476] on span "* * VALID - Email is valid and belong to a specific person. The delivery is cer…" at bounding box center [1247, 474] width 571 height 9
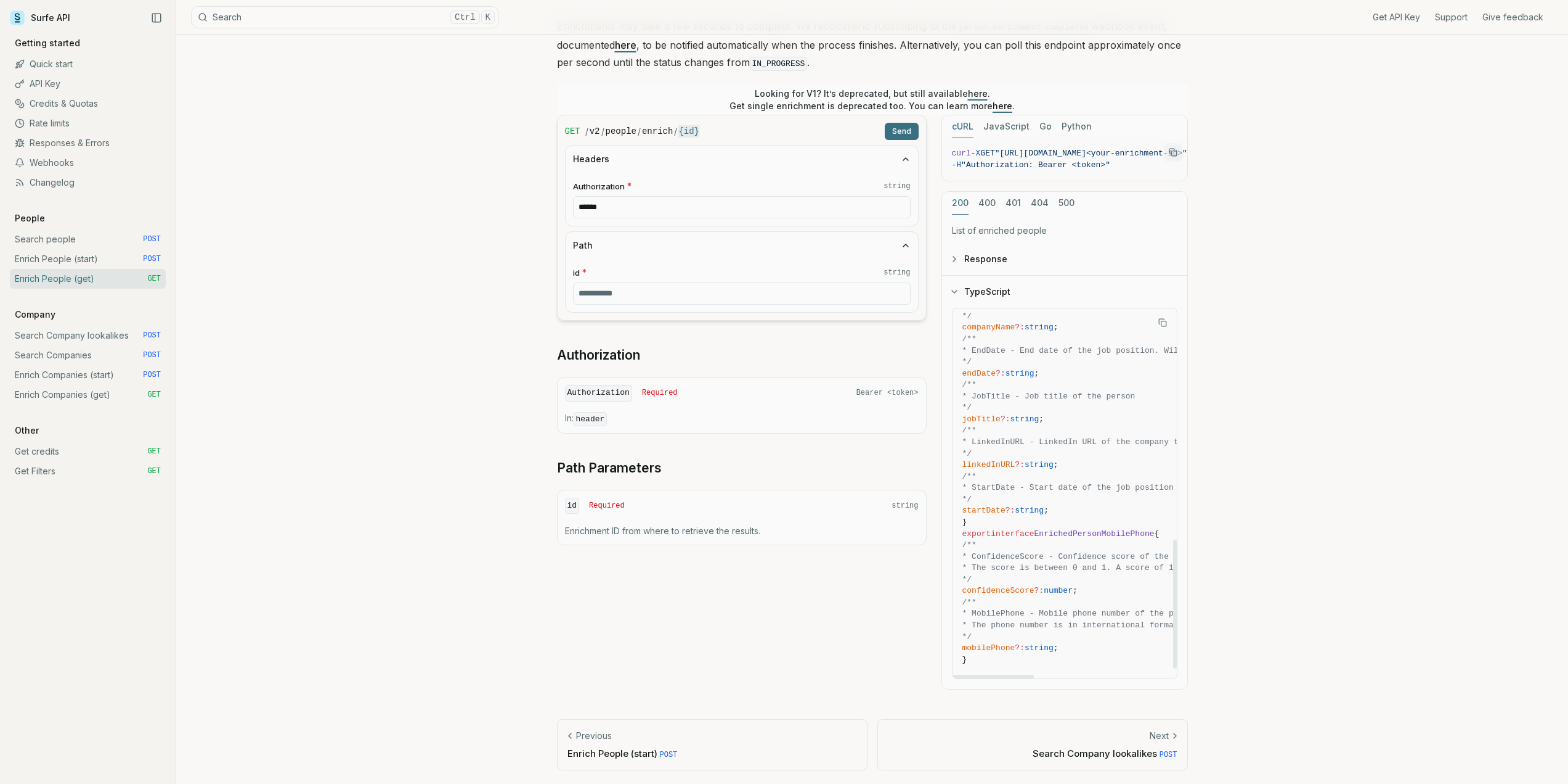
scroll to position [691, 0]
click at [1011, 597] on span "/**" at bounding box center [1274, 594] width 625 height 12
